Goal: Navigation & Orientation: Find specific page/section

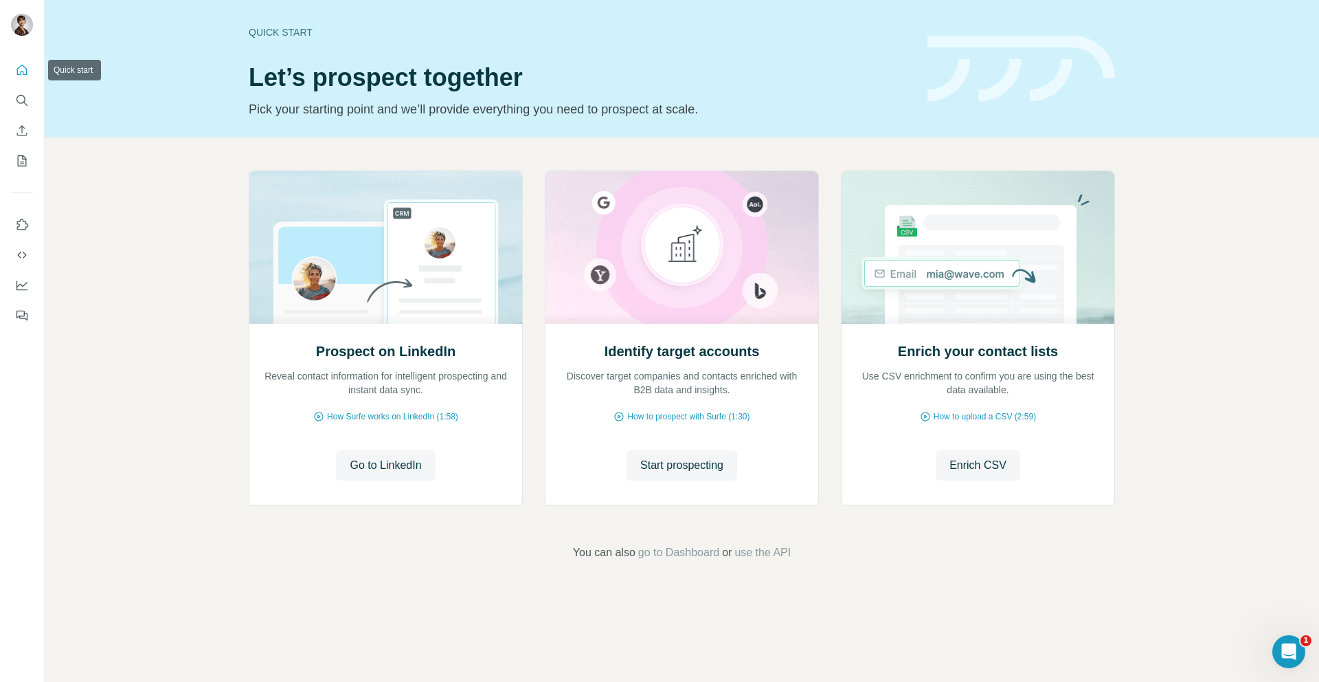
click at [21, 63] on icon "Quick start" at bounding box center [22, 70] width 14 height 14
click at [21, 221] on icon "Use Surfe on LinkedIn" at bounding box center [22, 225] width 14 height 14
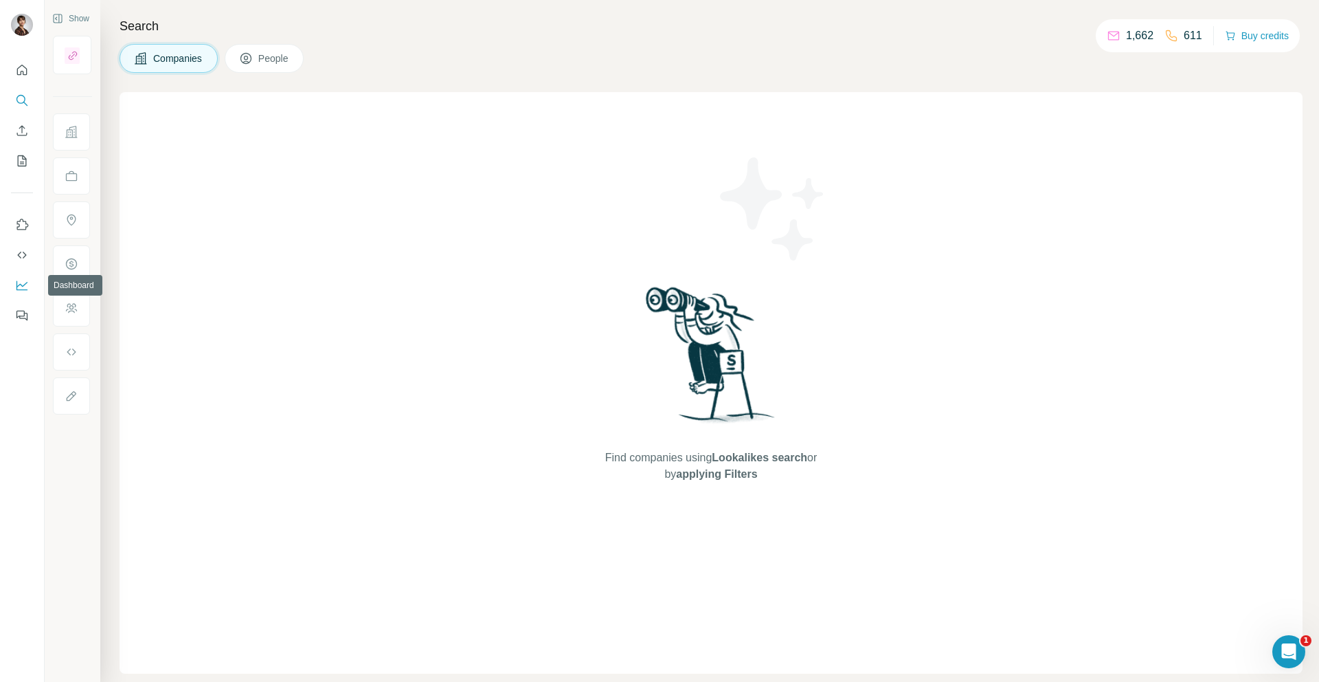
click at [29, 281] on button "Dashboard" at bounding box center [22, 285] width 22 height 25
